Goal: Obtain resource: Download file/media

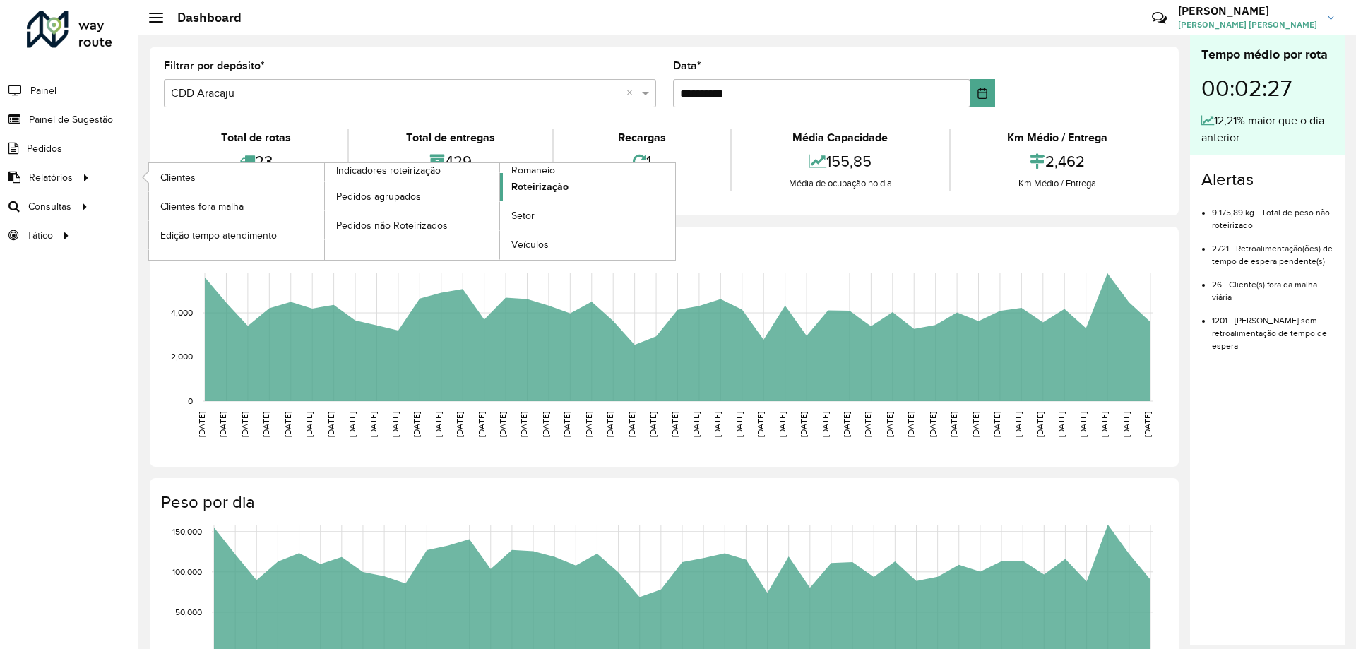
click at [521, 174] on link "Roteirização" at bounding box center [587, 187] width 175 height 28
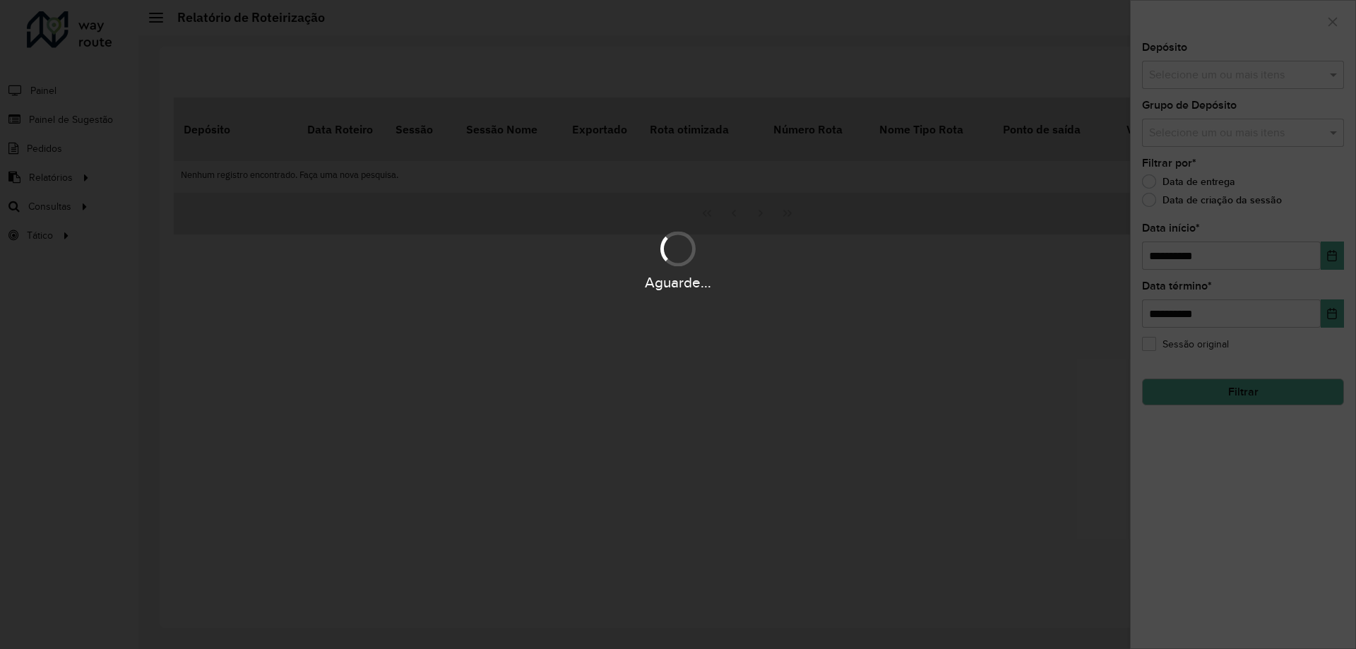
click at [525, 166] on div "Aguarde..." at bounding box center [678, 324] width 1356 height 649
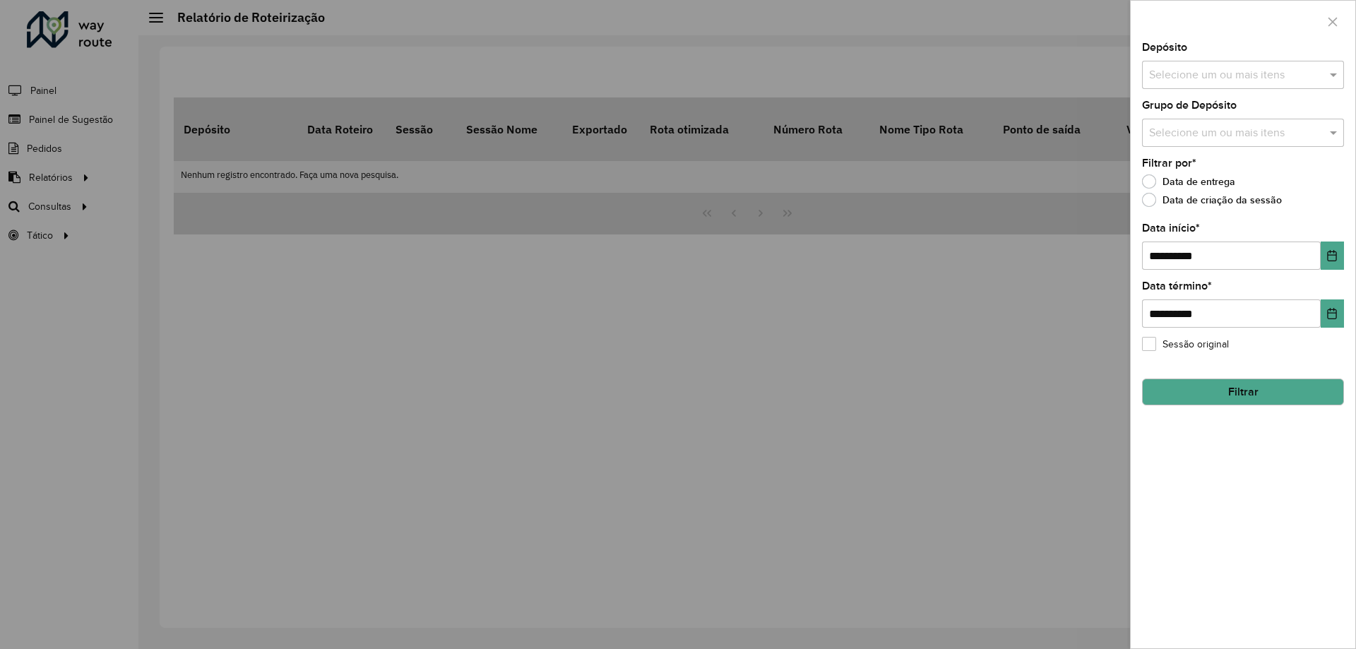
click at [62, 177] on div at bounding box center [678, 324] width 1356 height 649
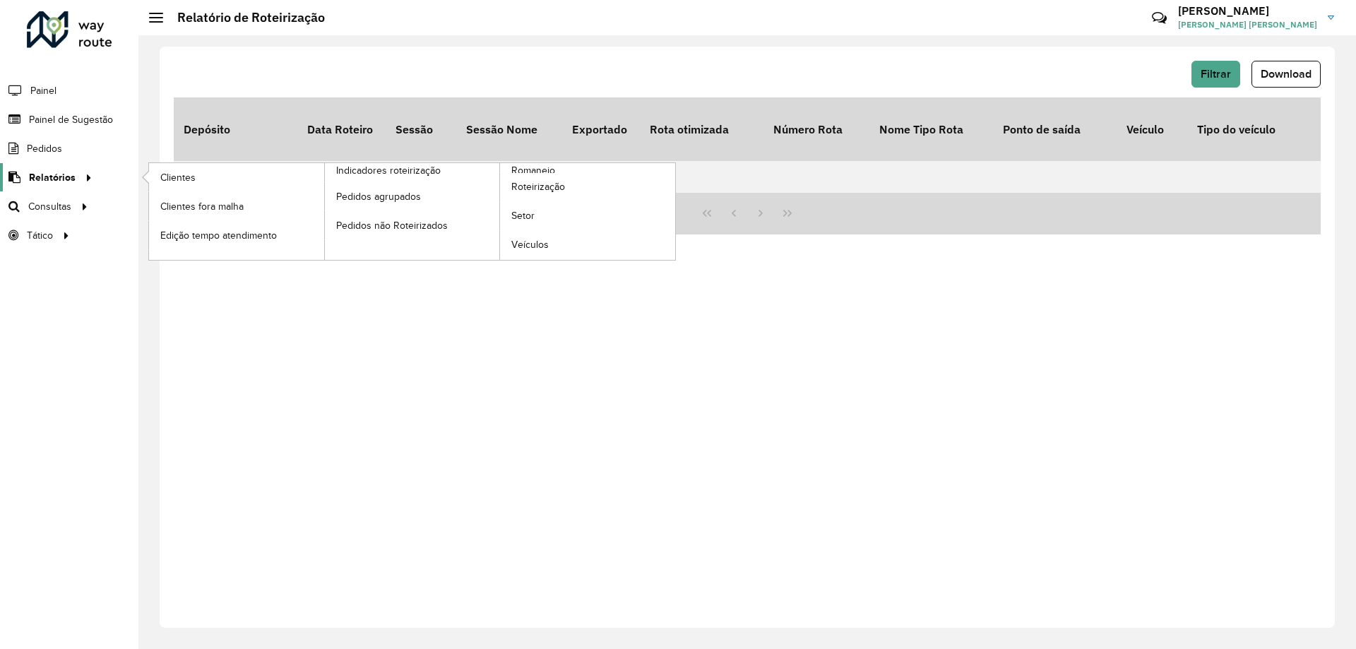
click at [60, 179] on span "Relatórios" at bounding box center [52, 177] width 47 height 15
click at [539, 170] on span "Romaneio" at bounding box center [534, 170] width 46 height 15
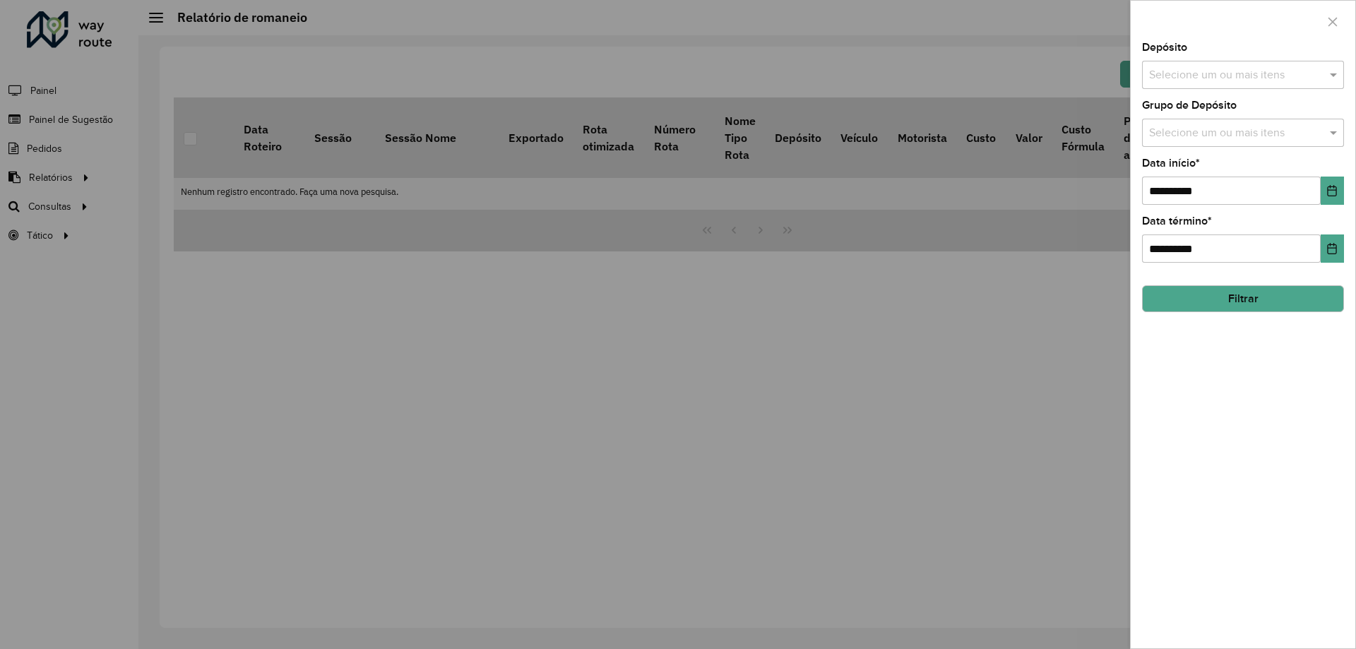
click at [1222, 307] on button "Filtrar" at bounding box center [1243, 298] width 202 height 27
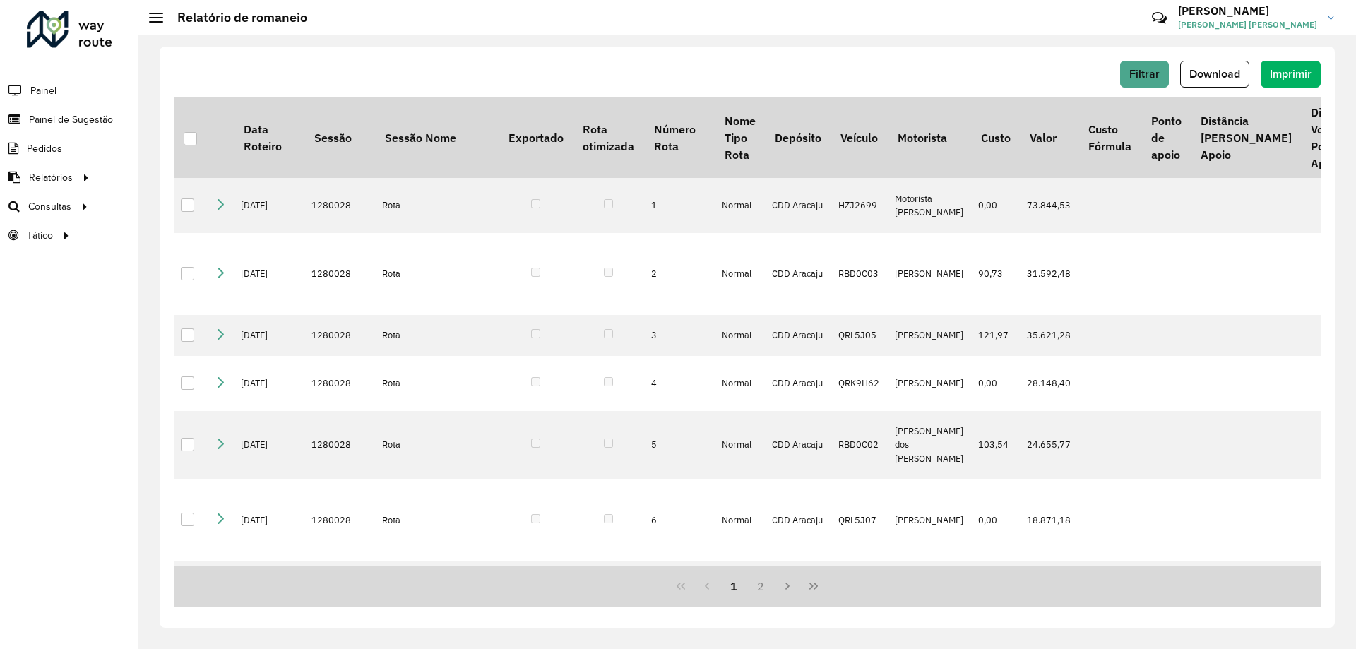
click at [1223, 78] on span "Download" at bounding box center [1215, 74] width 51 height 12
click at [1208, 73] on span "Download" at bounding box center [1215, 74] width 51 height 12
